Goal: Information Seeking & Learning: Learn about a topic

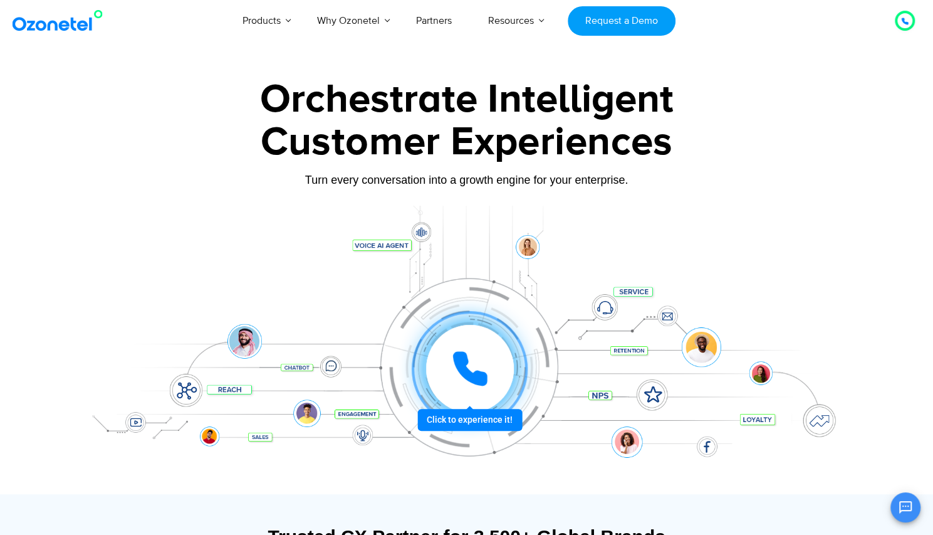
click at [466, 360] on icon at bounding box center [469, 368] width 31 height 31
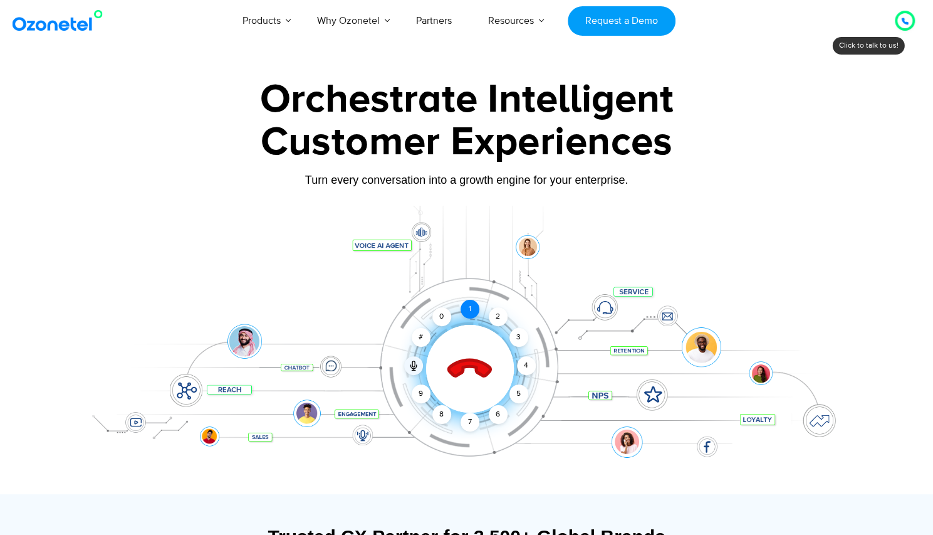
click at [470, 307] on div "1" at bounding box center [470, 309] width 19 height 19
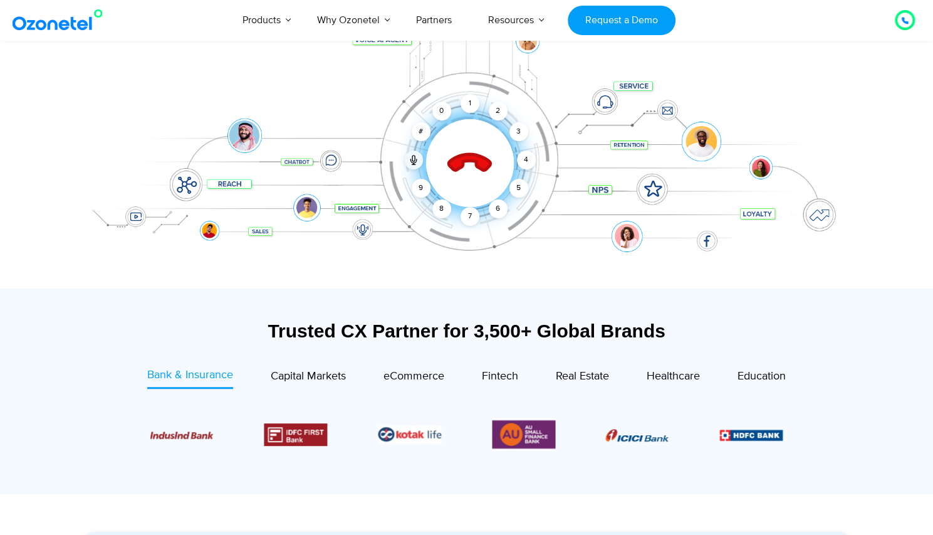
scroll to position [207, 0]
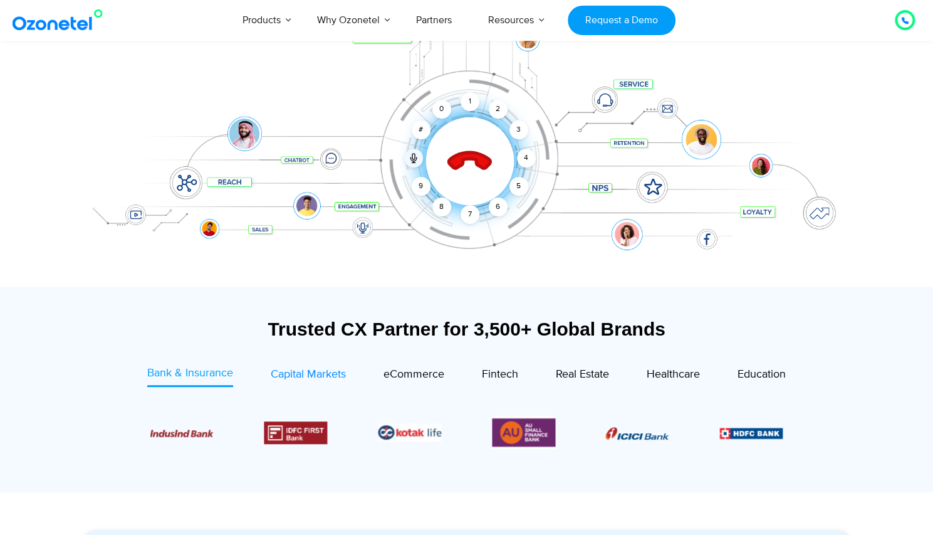
click at [291, 381] on div "Capital Markets" at bounding box center [308, 374] width 75 height 17
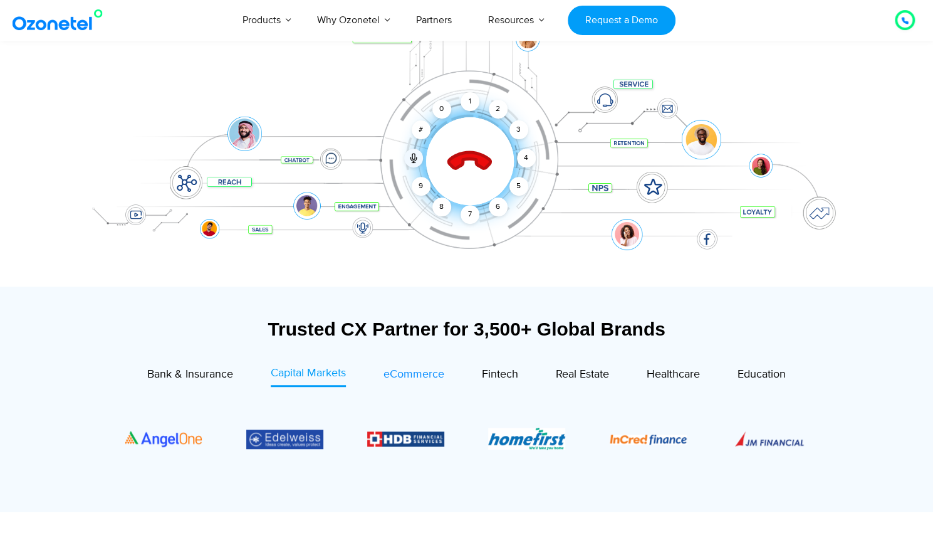
click at [426, 374] on span "eCommerce" at bounding box center [414, 374] width 61 height 14
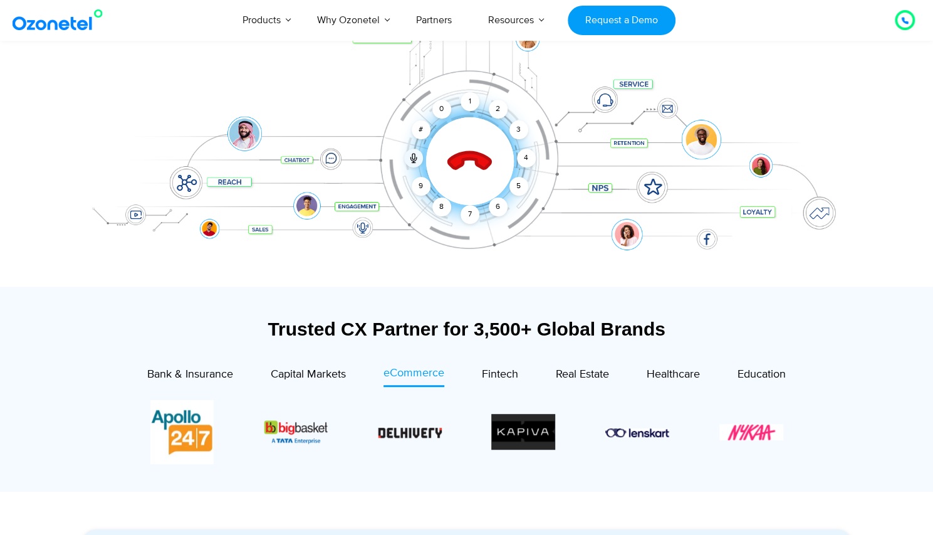
click at [481, 156] on icon at bounding box center [470, 162] width 44 height 44
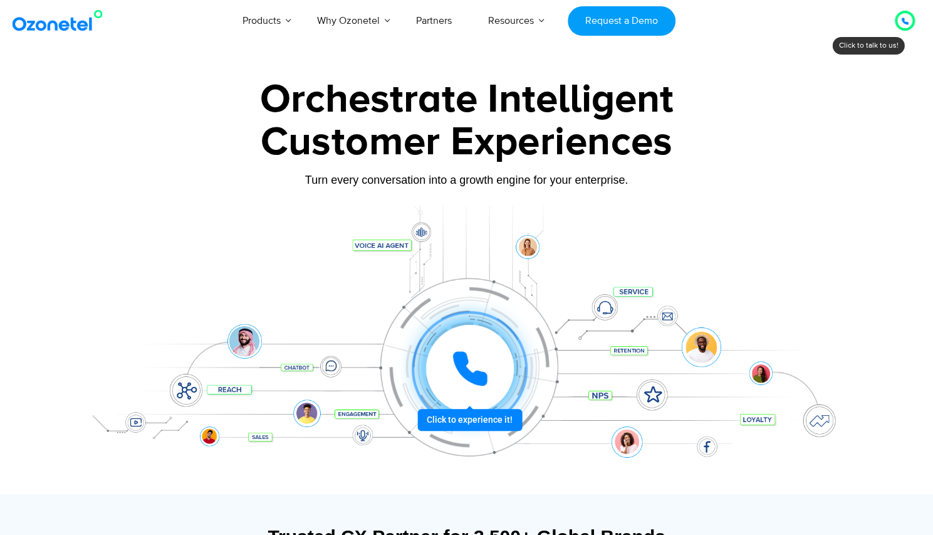
click at [98, 14] on img at bounding box center [60, 20] width 102 height 23
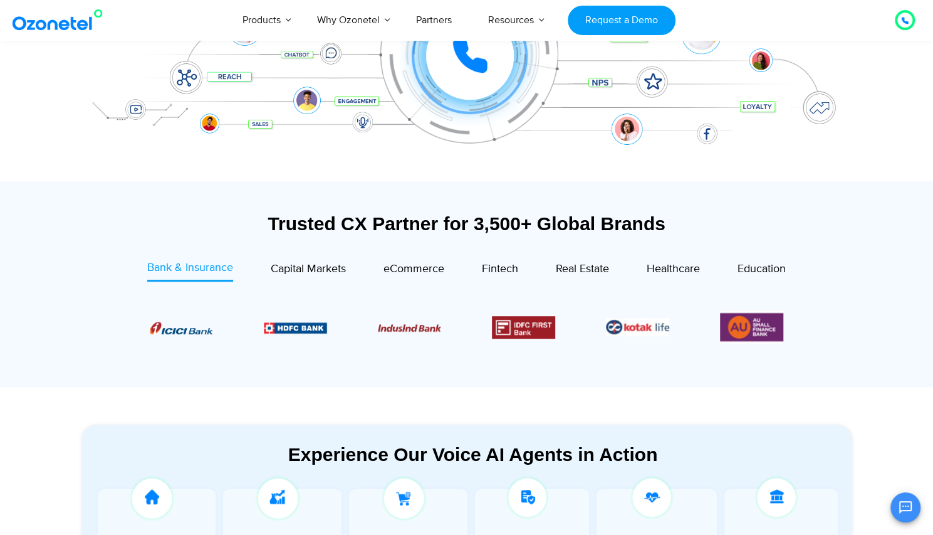
scroll to position [317, 0]
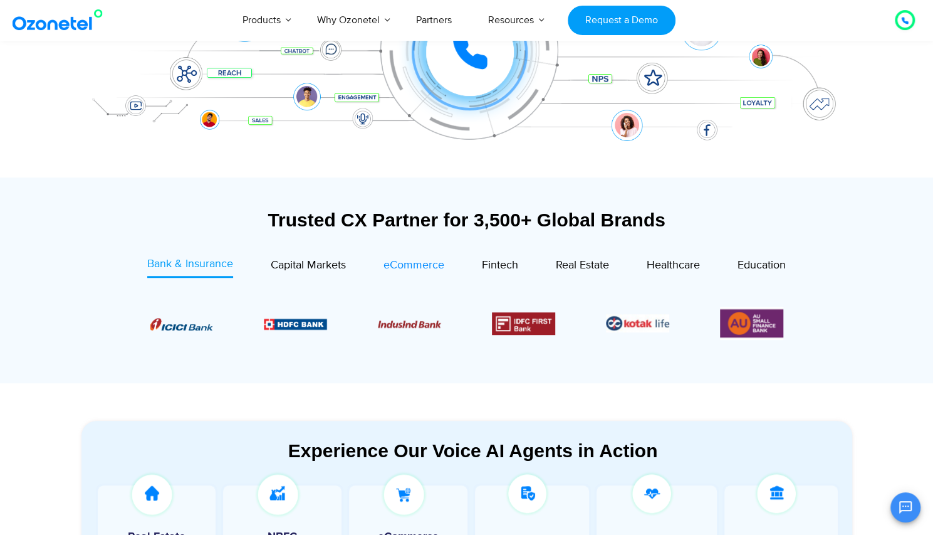
click at [395, 268] on span "eCommerce" at bounding box center [414, 265] width 61 height 14
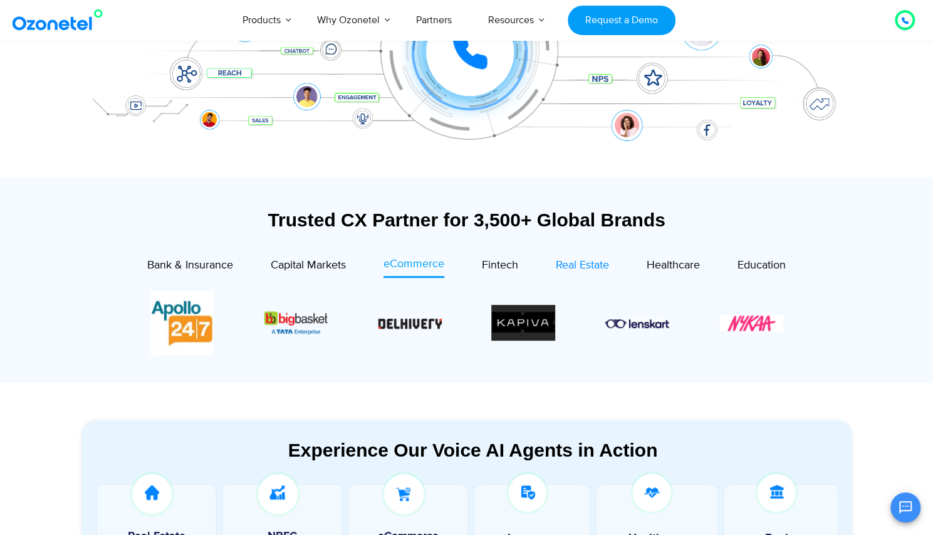
click at [586, 268] on span "Real Estate" at bounding box center [582, 265] width 53 height 14
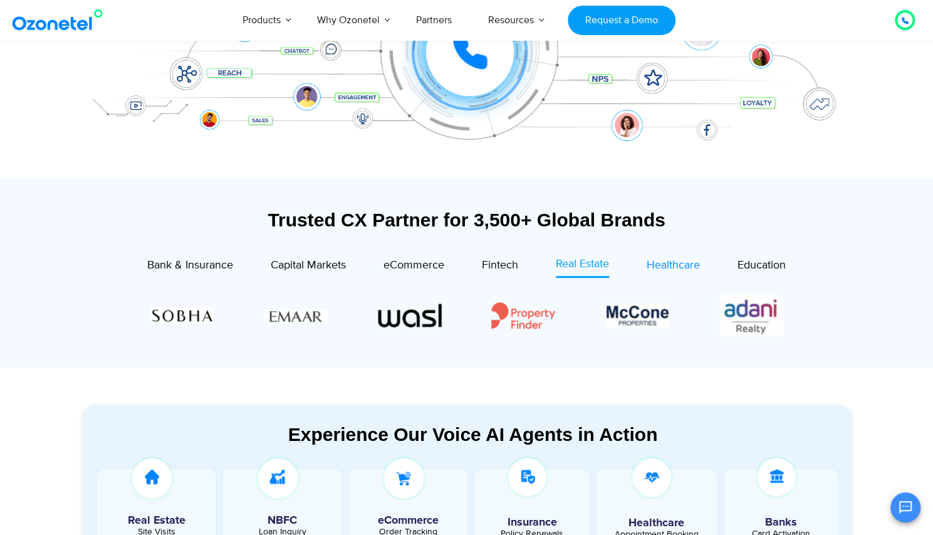
click at [668, 268] on span "Healthcare" at bounding box center [673, 265] width 53 height 14
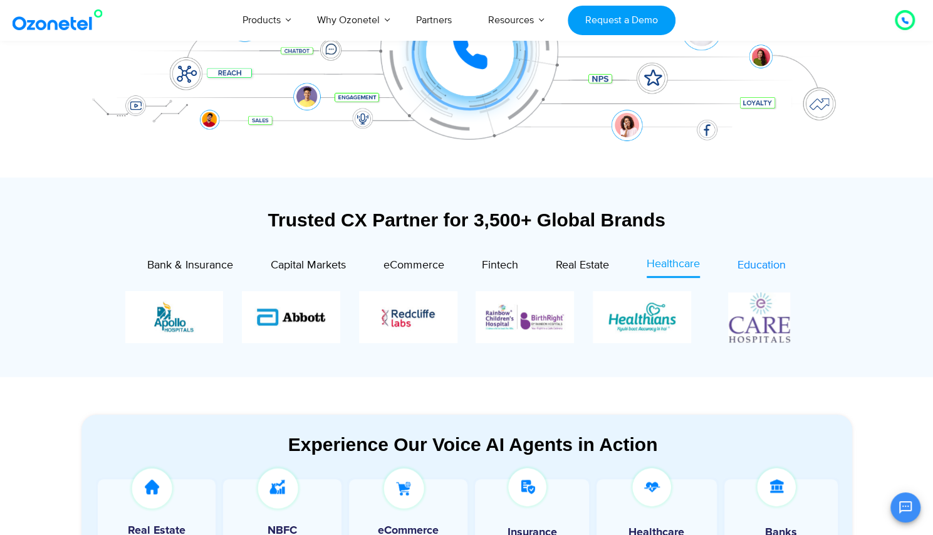
click at [766, 264] on span "Education" at bounding box center [762, 265] width 48 height 14
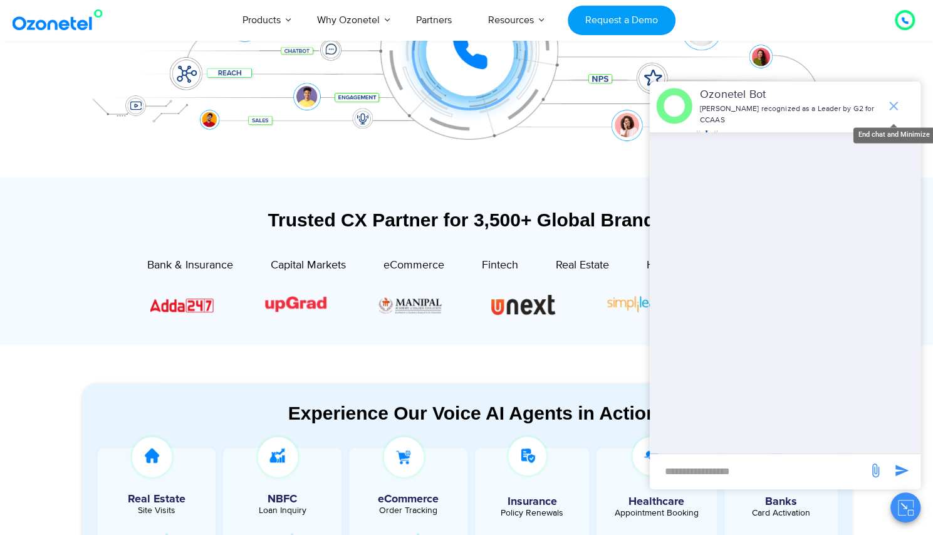
click at [896, 98] on icon "end chat or minimize" at bounding box center [893, 105] width 15 height 15
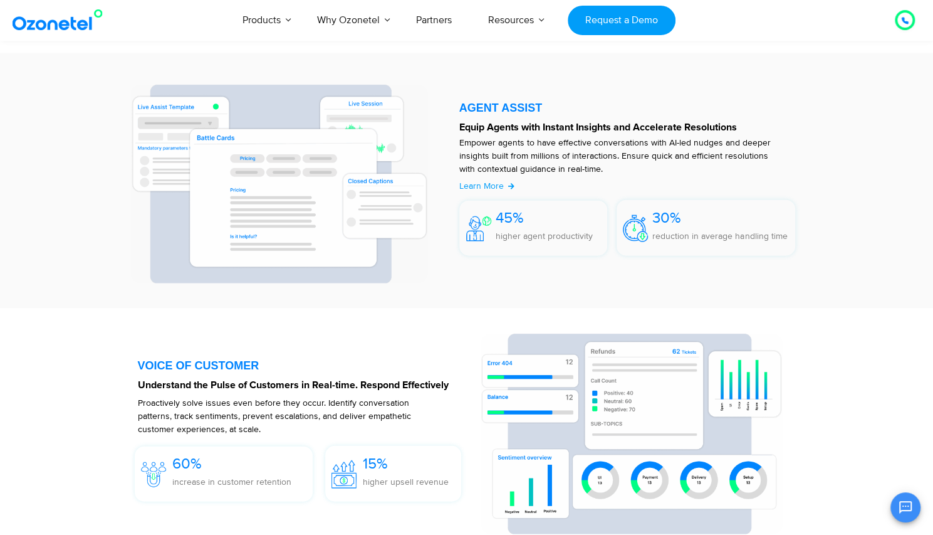
scroll to position [1644, 0]
